Goal: Information Seeking & Learning: Learn about a topic

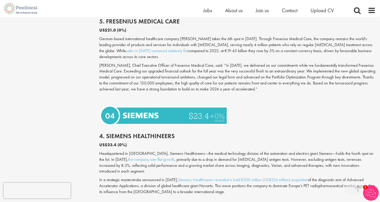
scroll to position [1359, 0]
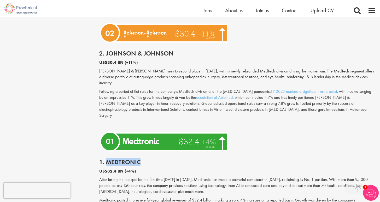
drag, startPoint x: 107, startPoint y: 127, endPoint x: 139, endPoint y: 127, distance: 31.8
click at [139, 159] on h2 "1. Medtronic" at bounding box center [237, 162] width 276 height 7
copy h2 "Medtronic"
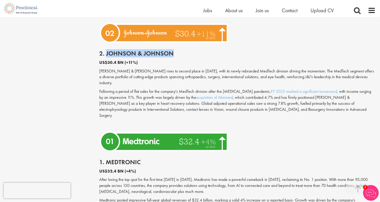
drag, startPoint x: 106, startPoint y: 28, endPoint x: 172, endPoint y: 29, distance: 65.7
click at [172, 50] on h2 "2. Johnson & Johnson" at bounding box center [237, 53] width 276 height 7
copy h2 "Johnson & Johnson"
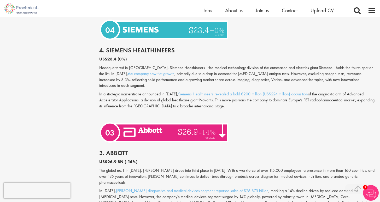
scroll to position [1169, 0]
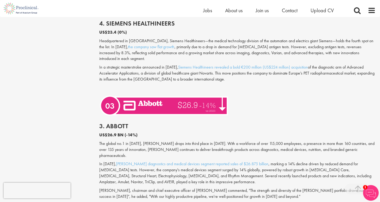
click at [116, 123] on h2 "3. Abbott" at bounding box center [237, 126] width 276 height 7
copy h2 "[PERSON_NAME]"
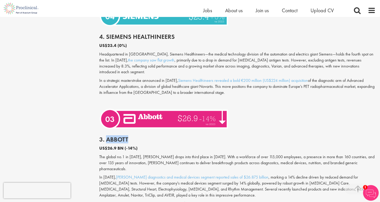
scroll to position [1140, 0]
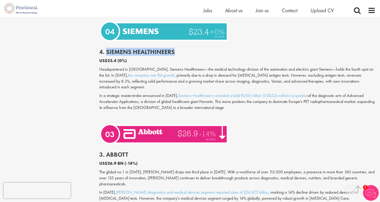
drag, startPoint x: 107, startPoint y: 40, endPoint x: 174, endPoint y: 40, distance: 67.0
click at [174, 49] on h2 "4. Siemens Healthineers" at bounding box center [237, 52] width 276 height 7
copy h2 "Siemens Healthineers"
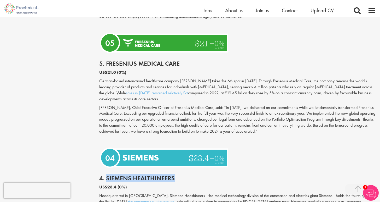
scroll to position [1011, 0]
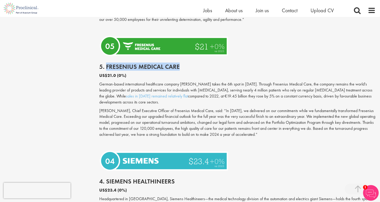
drag, startPoint x: 106, startPoint y: 55, endPoint x: 179, endPoint y: 55, distance: 73.0
click at [179, 63] on h2 "5. Fresenius Medical Care" at bounding box center [237, 66] width 276 height 7
copy h2 "Fresenius Medical Care"
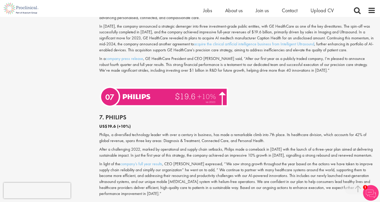
scroll to position [704, 0]
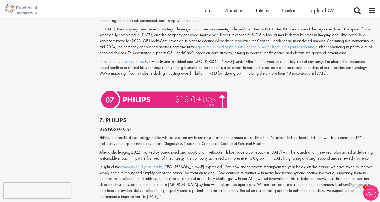
click at [116, 120] on h2 "7. Philips" at bounding box center [237, 120] width 276 height 7
copy h2 "Philips"
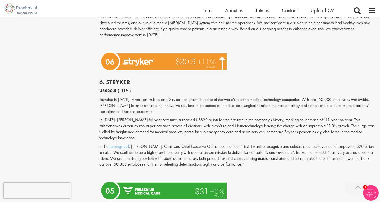
scroll to position [865, 0]
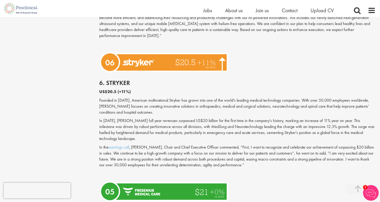
click at [118, 74] on div "6. [PERSON_NAME] US$20.5 (+11%) Founded in [DATE], American multinational Stryk…" at bounding box center [237, 126] width 284 height 105
click at [117, 80] on h2 "6. Stryker" at bounding box center [237, 83] width 276 height 7
copy h2 "Stryker"
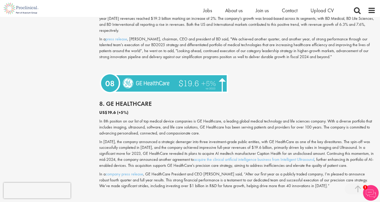
scroll to position [594, 0]
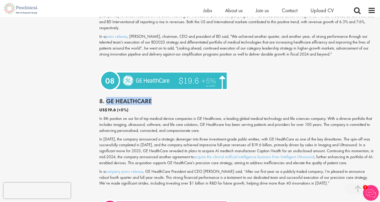
drag, startPoint x: 108, startPoint y: 96, endPoint x: 150, endPoint y: 96, distance: 42.5
click at [150, 98] on h2 "8. GE HealthCare" at bounding box center [237, 101] width 276 height 7
copy h2 "GE HealthCare"
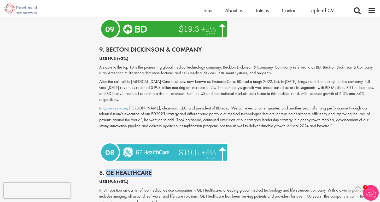
scroll to position [511, 0]
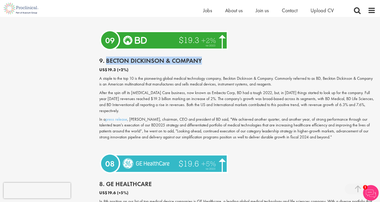
drag, startPoint x: 106, startPoint y: 60, endPoint x: 205, endPoint y: 62, distance: 98.6
click at [205, 62] on h2 "9. Becton Dickinson & Company" at bounding box center [237, 60] width 276 height 7
copy h2 "Becton Dickinson & Company"
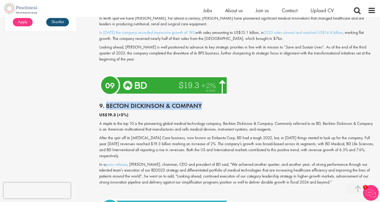
scroll to position [400, 0]
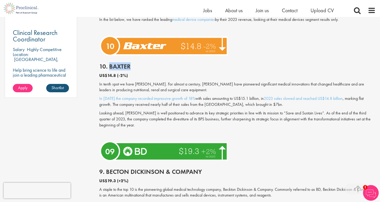
drag, startPoint x: 110, startPoint y: 67, endPoint x: 129, endPoint y: 65, distance: 19.6
click at [129, 65] on h2 "10. Baxter" at bounding box center [237, 66] width 276 height 7
copy h2 "[PERSON_NAME]"
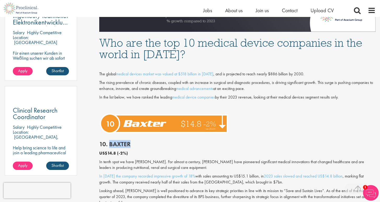
scroll to position [322, 0]
